Goal: Find specific page/section: Find specific page/section

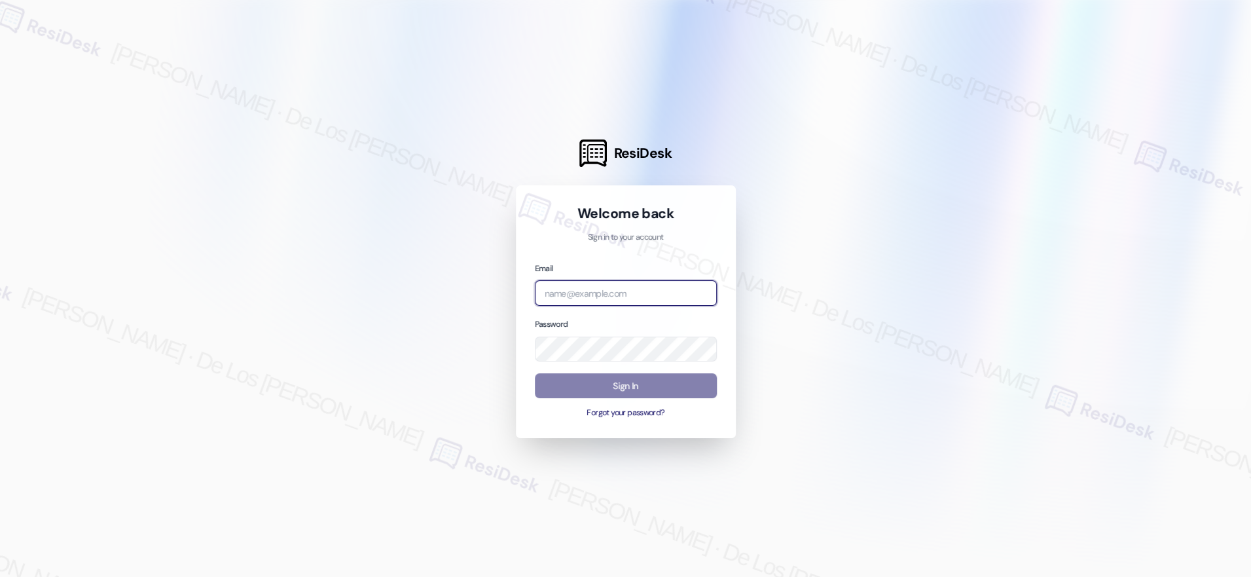
click at [696, 295] on body "ResiDesk Welcome back Sign in to your account Email Password Sign In Forgot you…" at bounding box center [625, 288] width 1251 height 577
type input "s"
click at [1112, 173] on div at bounding box center [625, 288] width 1251 height 577
click at [687, 293] on input "icaru" at bounding box center [626, 293] width 182 height 26
paste input "[EMAIL_ADDRESS][DOMAIN_NAME]"
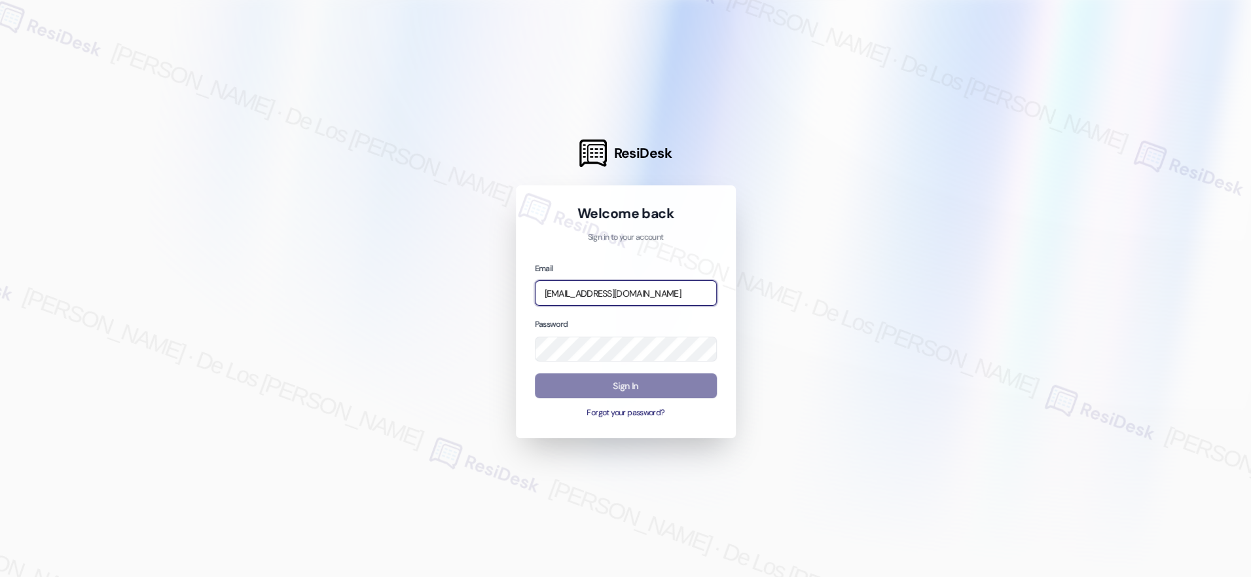
scroll to position [0, 46]
click at [678, 294] on input "[EMAIL_ADDRESS][DOMAIN_NAME]" at bounding box center [626, 293] width 182 height 26
paste input "email"
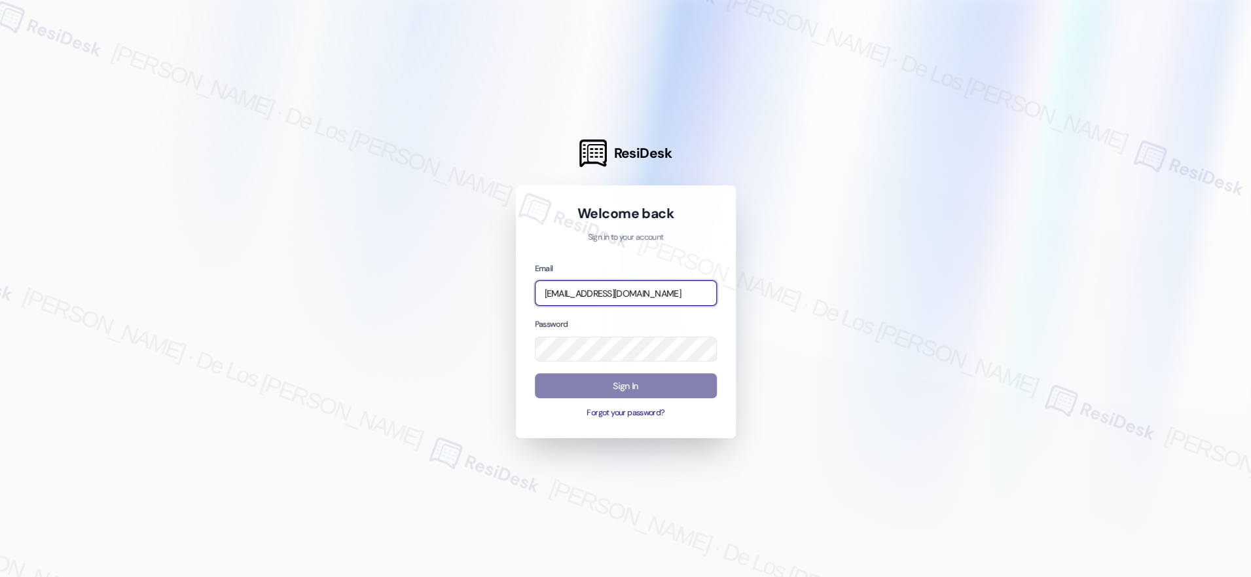
scroll to position [0, 27]
type input "[EMAIL_ADDRESS][DOMAIN_NAME]"
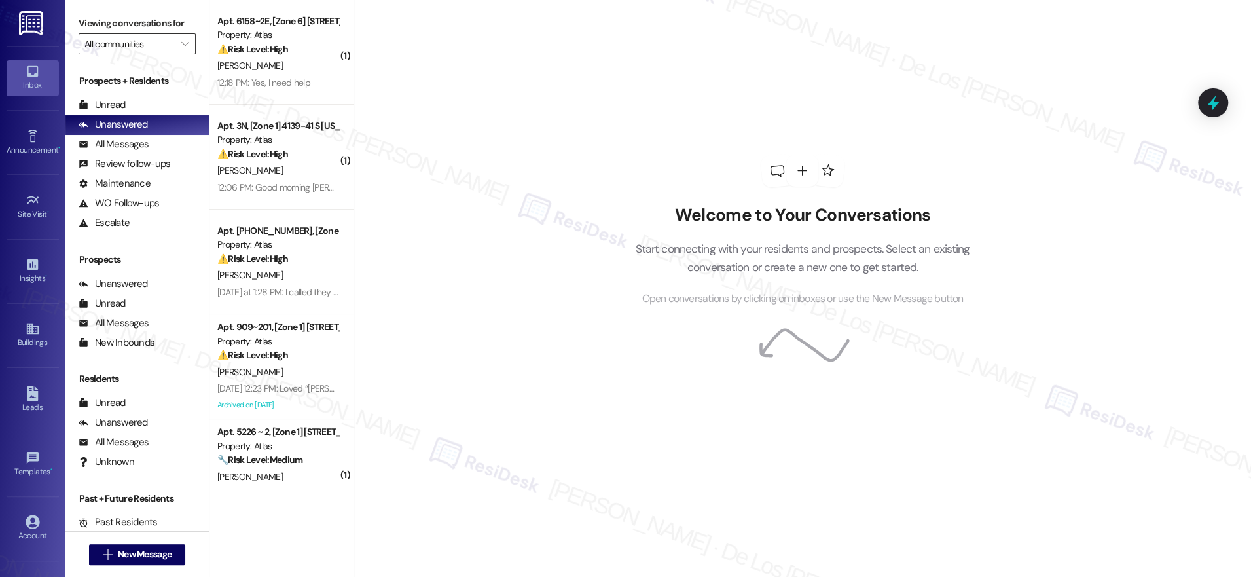
click at [111, 39] on input "All communities" at bounding box center [129, 43] width 90 height 21
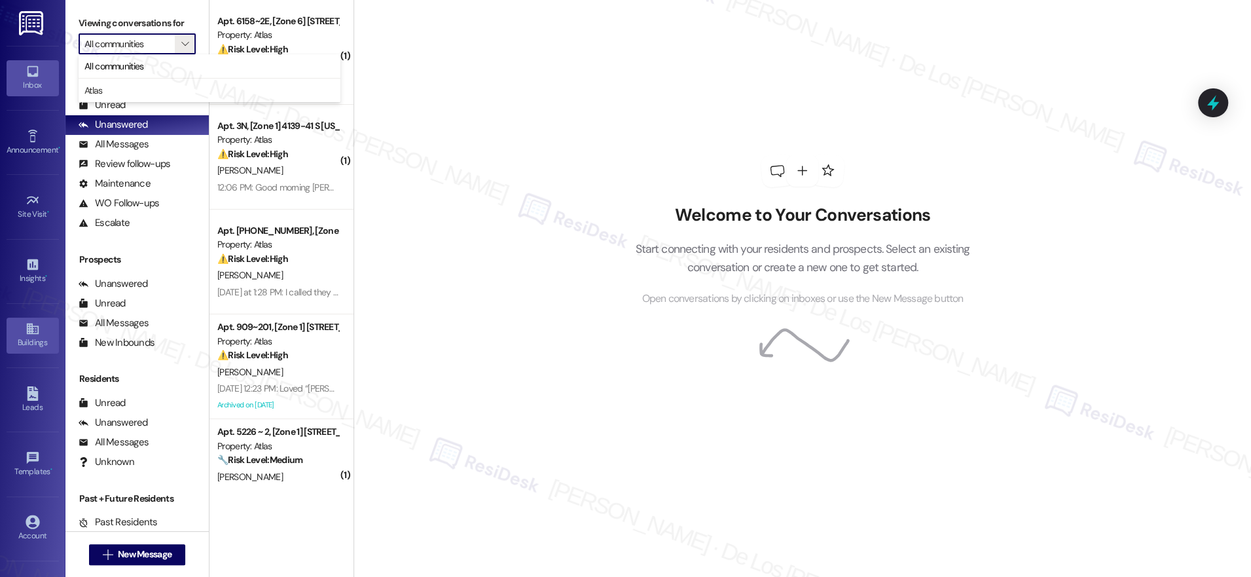
click at [35, 332] on icon at bounding box center [33, 328] width 14 height 14
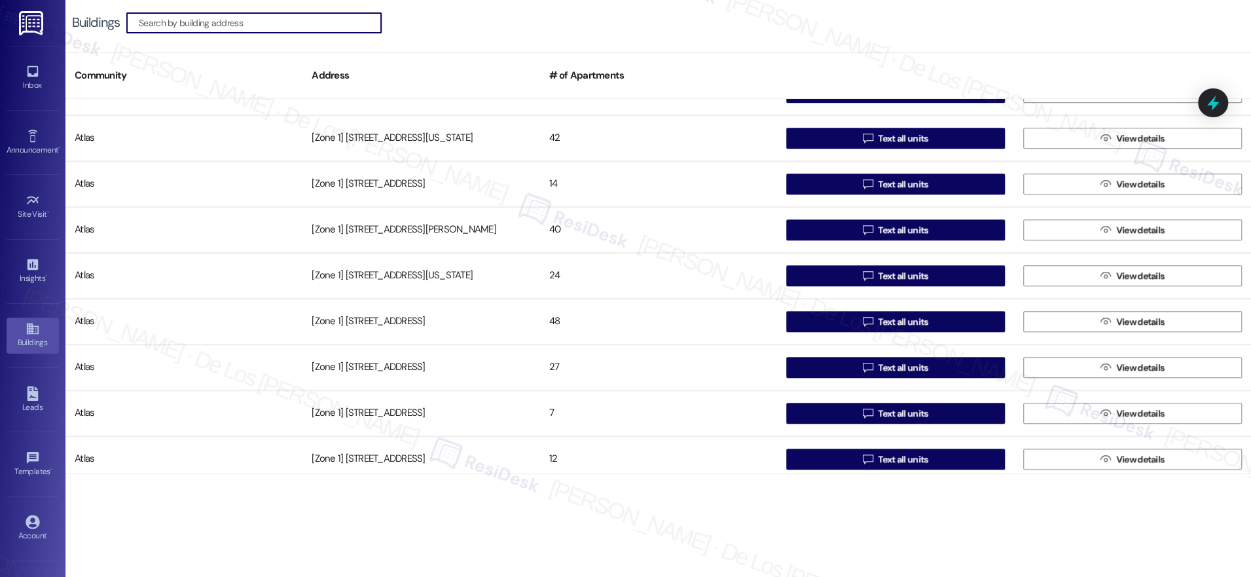
scroll to position [866, 0]
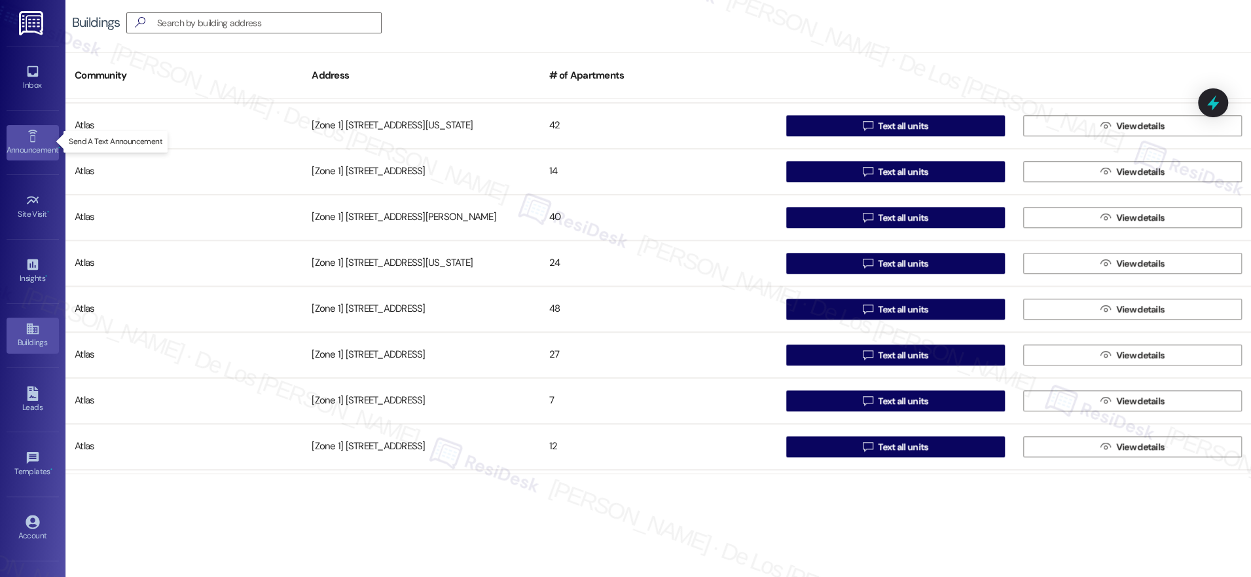
click at [31, 136] on icon at bounding box center [33, 136] width 14 height 14
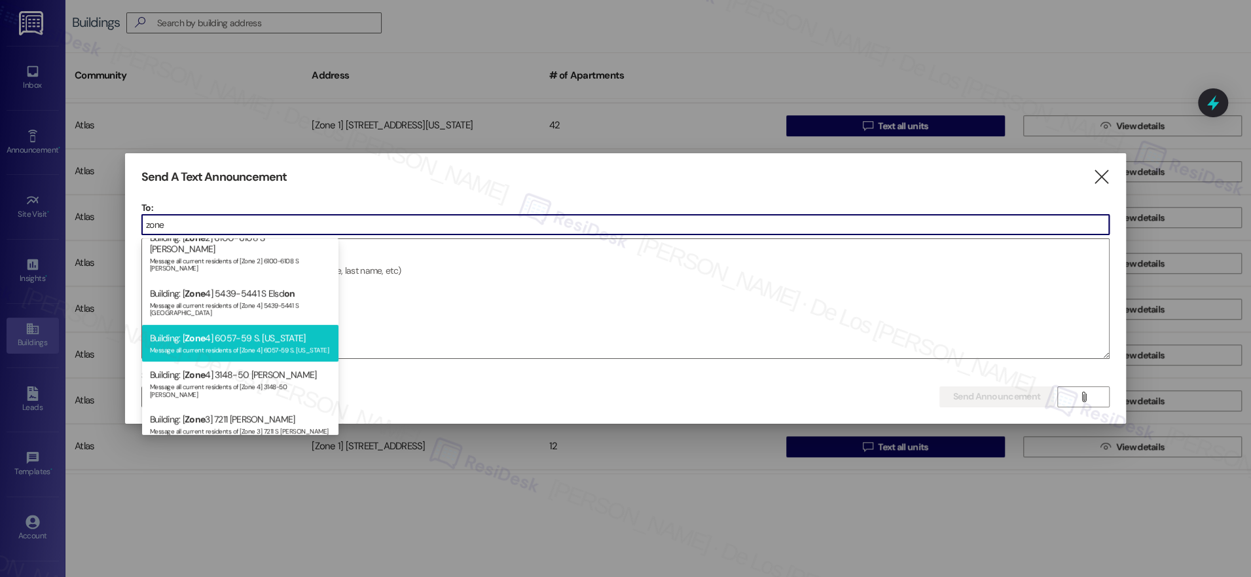
scroll to position [240, 0]
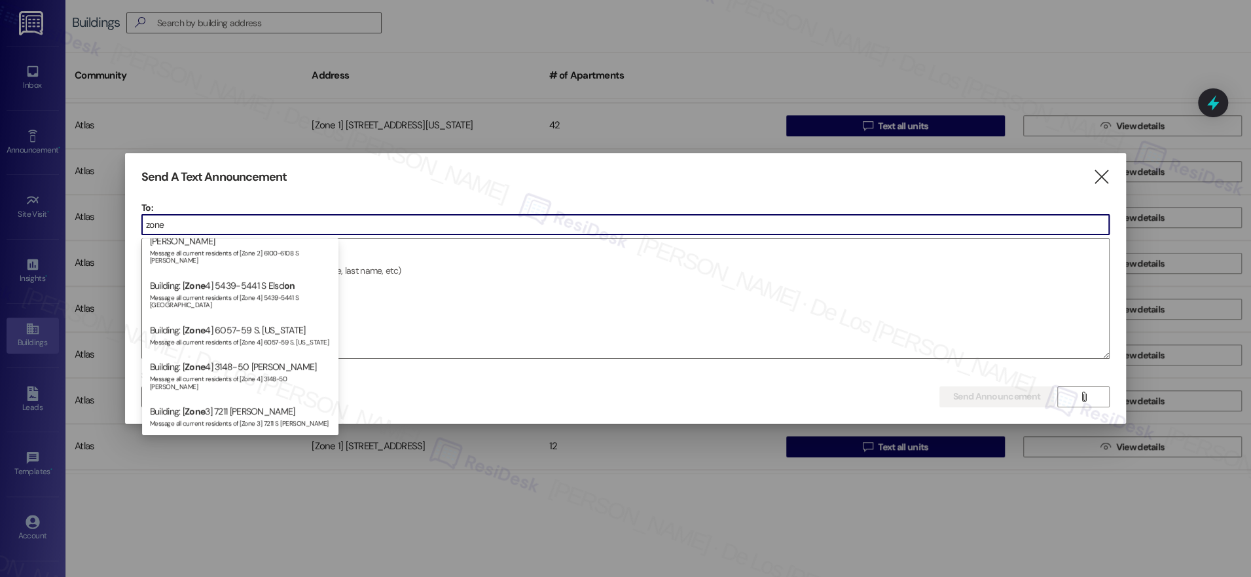
type input "zone"
